Goal: Task Accomplishment & Management: Complete application form

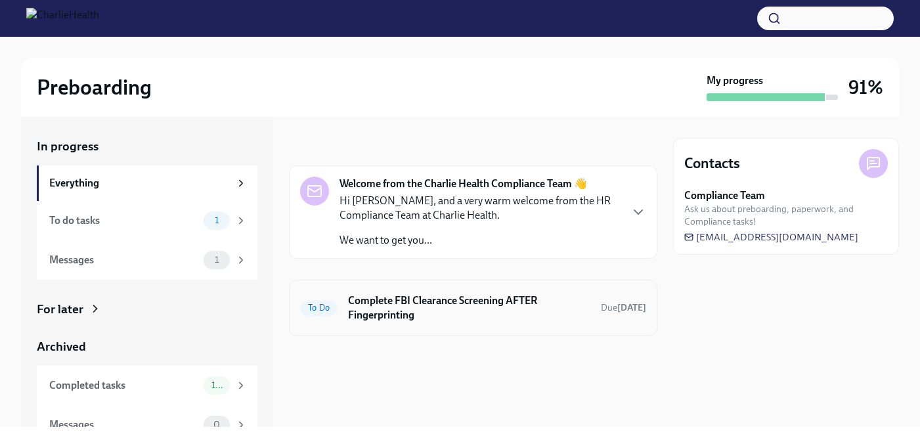
click at [471, 323] on div "To Do Complete FBI Clearance Screening AFTER Fingerprinting Due [DATE]" at bounding box center [473, 308] width 346 height 34
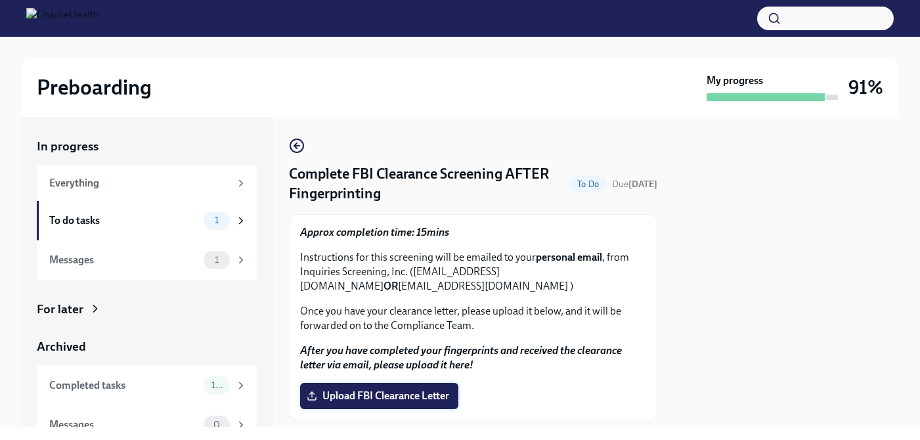
click at [426, 391] on span "Upload FBI Clearance Letter" at bounding box center [379, 395] width 140 height 13
click at [0, 0] on input "Upload FBI Clearance Letter" at bounding box center [0, 0] width 0 height 0
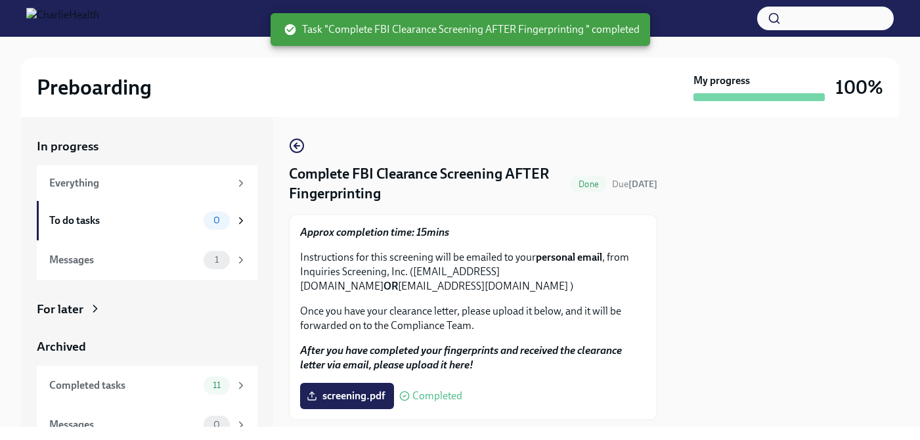
scroll to position [35, 0]
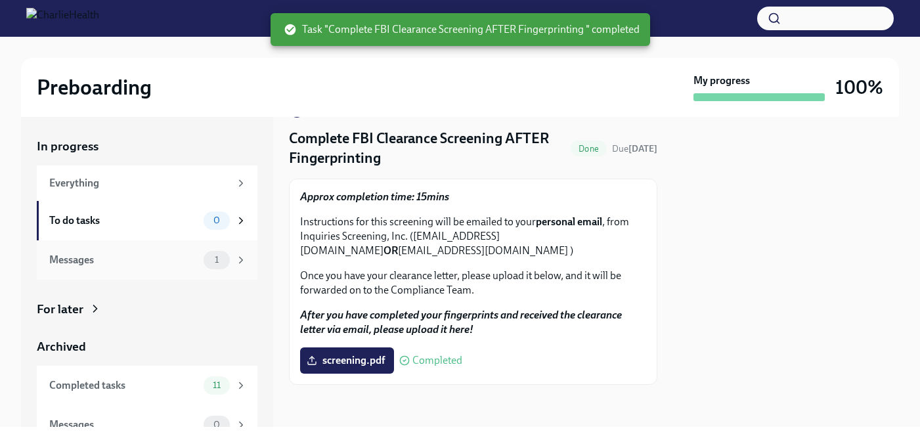
click at [135, 264] on div "Messages" at bounding box center [123, 260] width 149 height 14
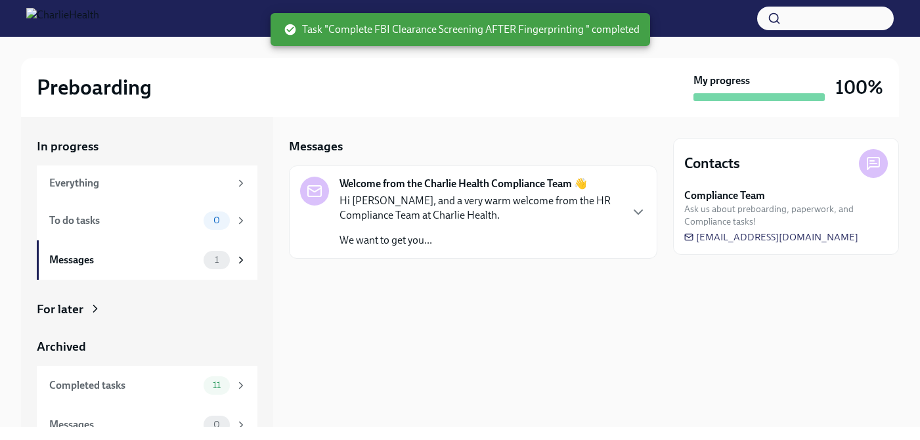
click at [439, 228] on div "Hi [PERSON_NAME], and a very warm welcome from the HR Compliance Team at Charli…" at bounding box center [479, 221] width 280 height 54
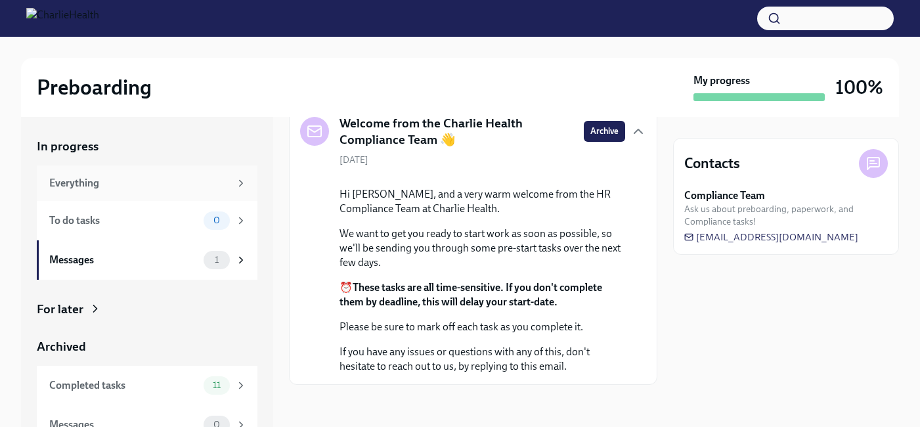
click at [163, 181] on div "Everything" at bounding box center [139, 183] width 181 height 14
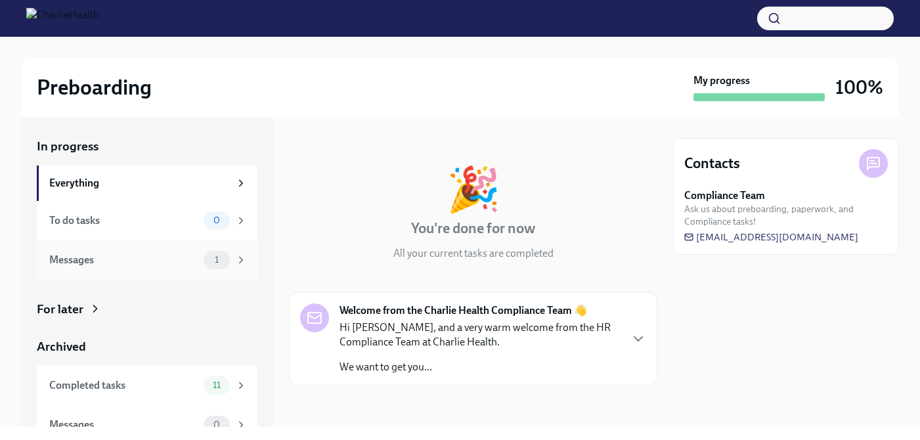
click at [166, 255] on div "Messages" at bounding box center [123, 260] width 149 height 14
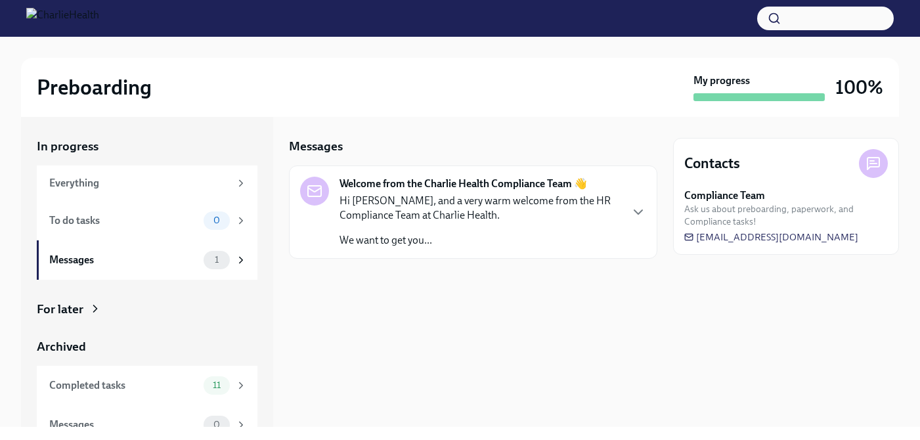
scroll to position [18, 0]
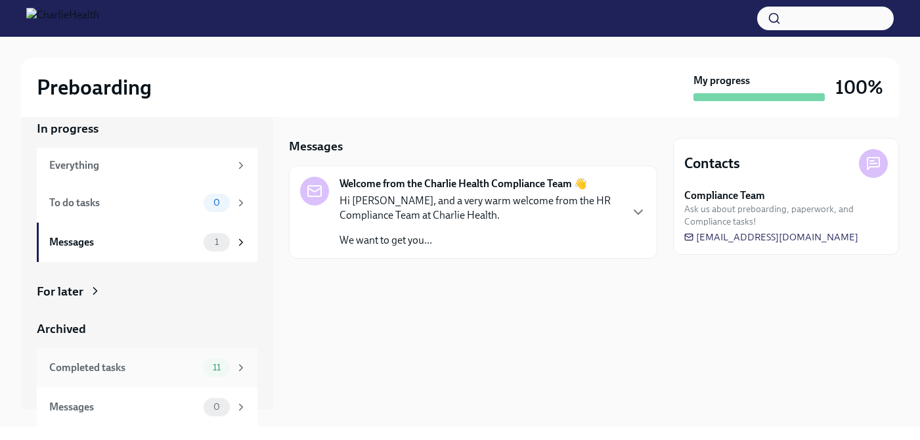
click at [181, 364] on div "Completed tasks" at bounding box center [123, 367] width 149 height 14
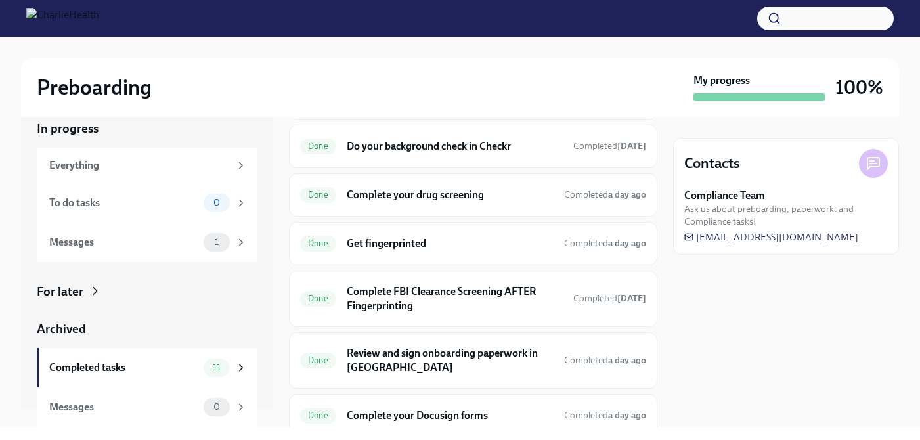
scroll to position [187, 0]
